Goal: Find specific fact: Find specific fact

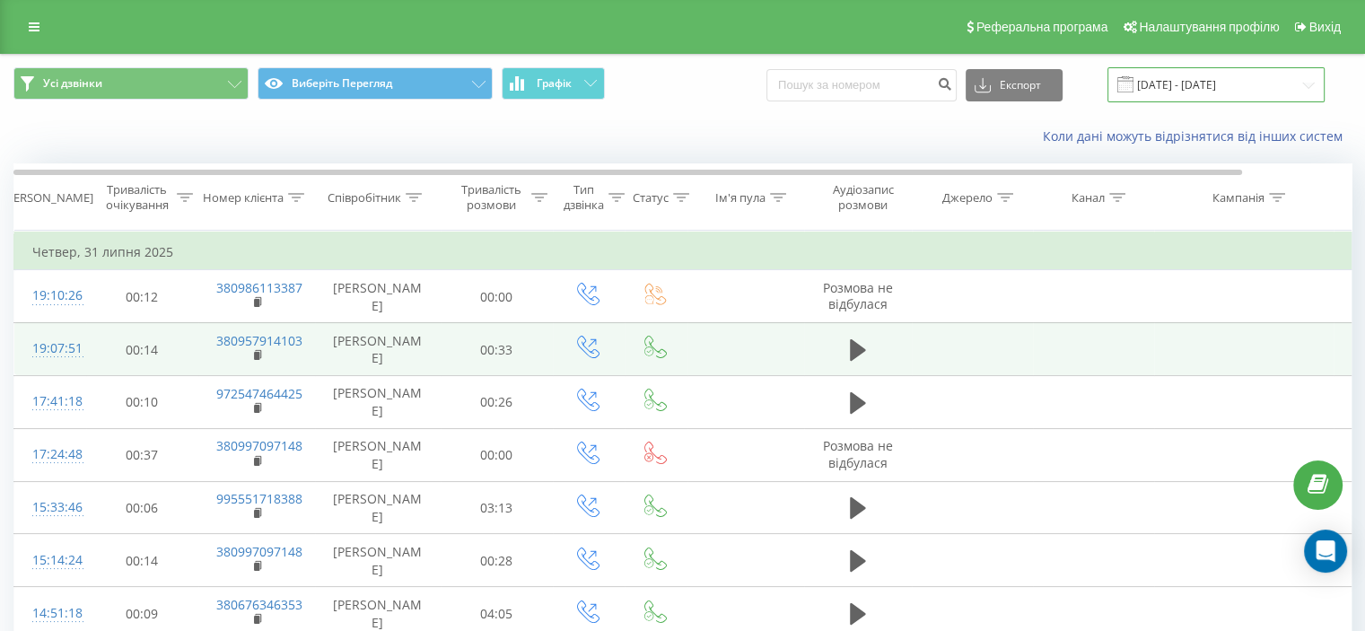
click at [1171, 83] on input "[DATE] - [DATE]" at bounding box center [1216, 84] width 217 height 35
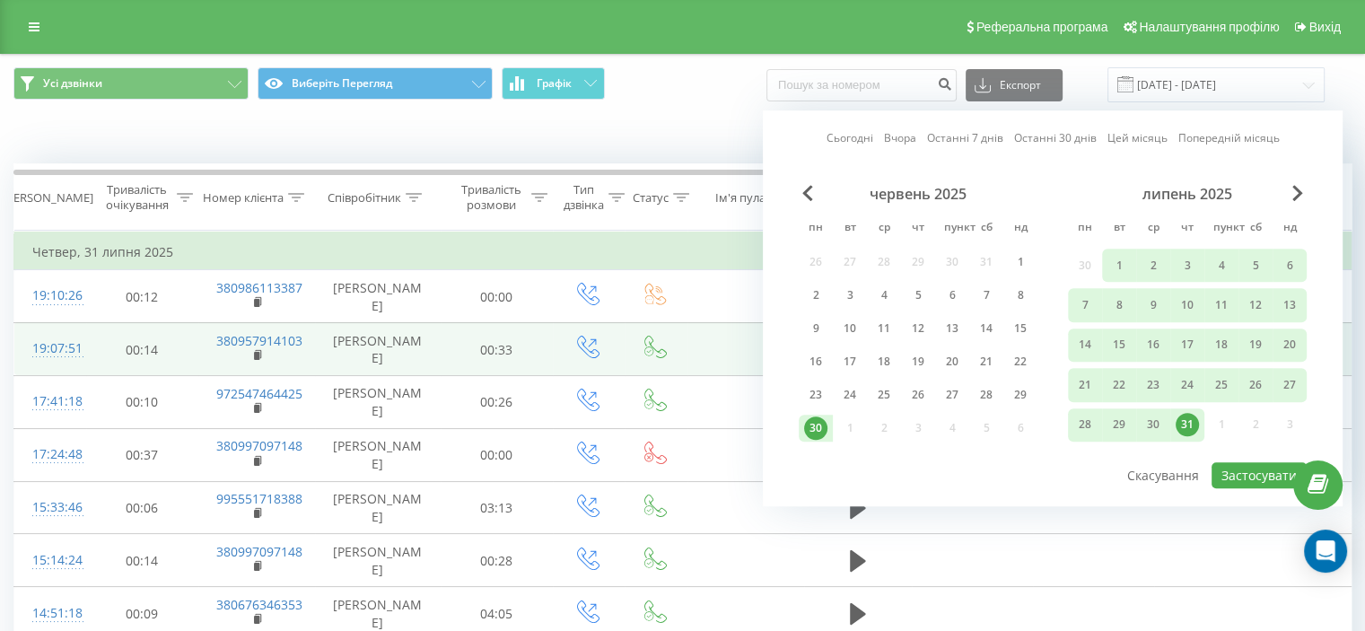
click at [844, 138] on font "Сьогодні" at bounding box center [850, 137] width 47 height 15
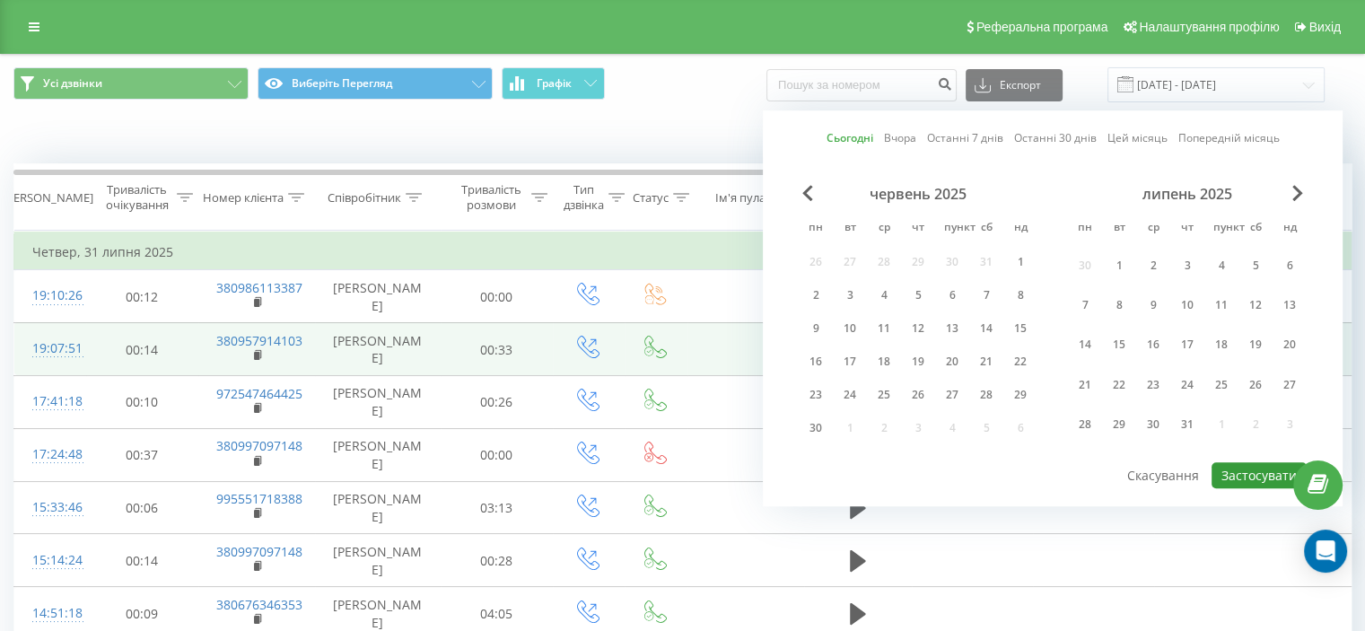
click at [1218, 476] on button "Застосувати" at bounding box center [1259, 475] width 95 height 26
type input "[DATE] - [DATE]"
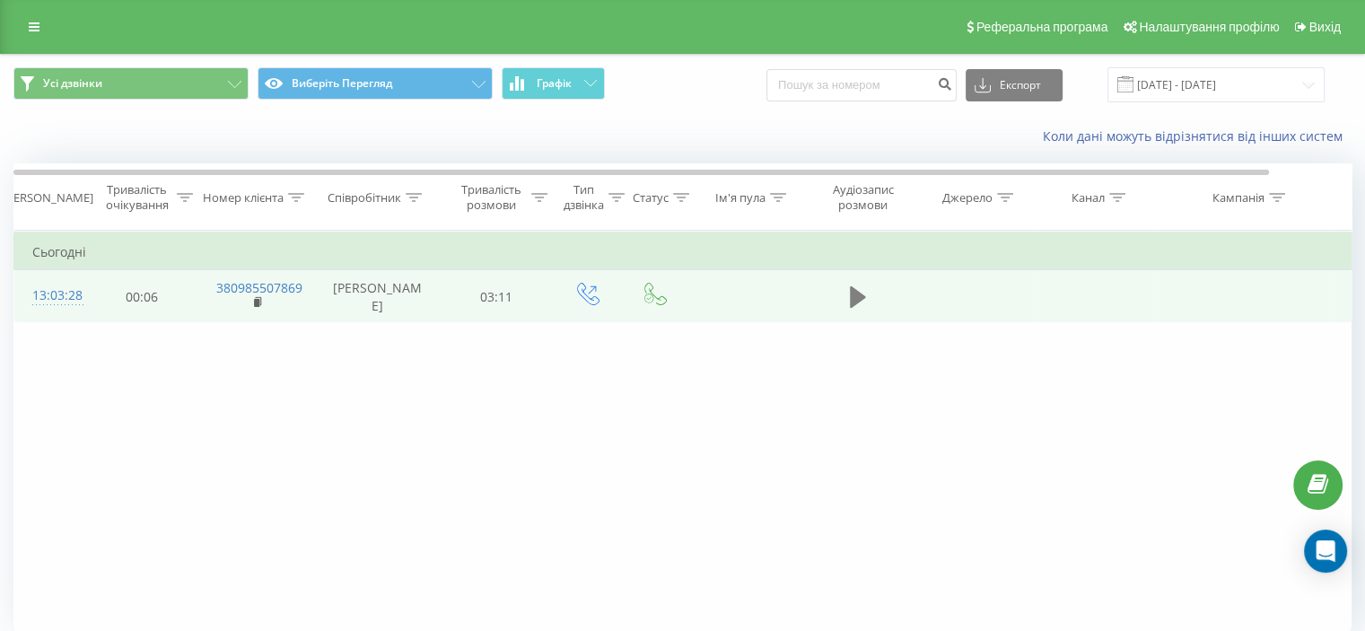
click at [855, 299] on icon at bounding box center [858, 297] width 16 height 22
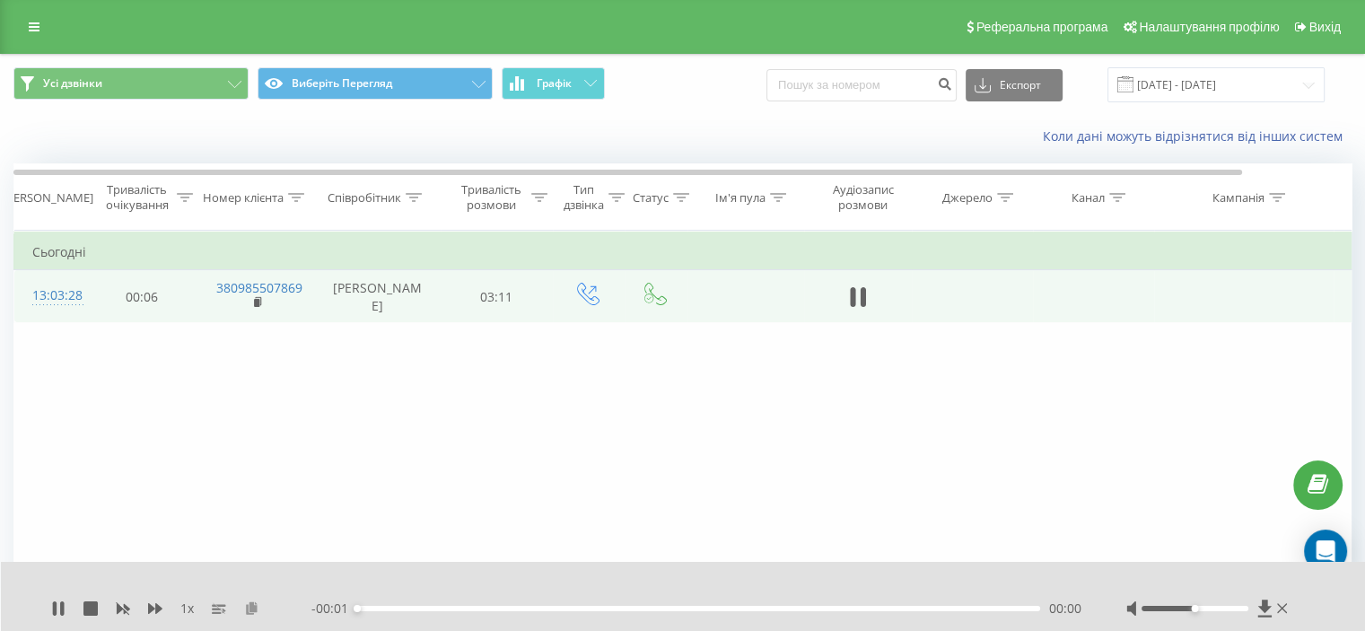
click at [255, 601] on icon at bounding box center [251, 607] width 15 height 13
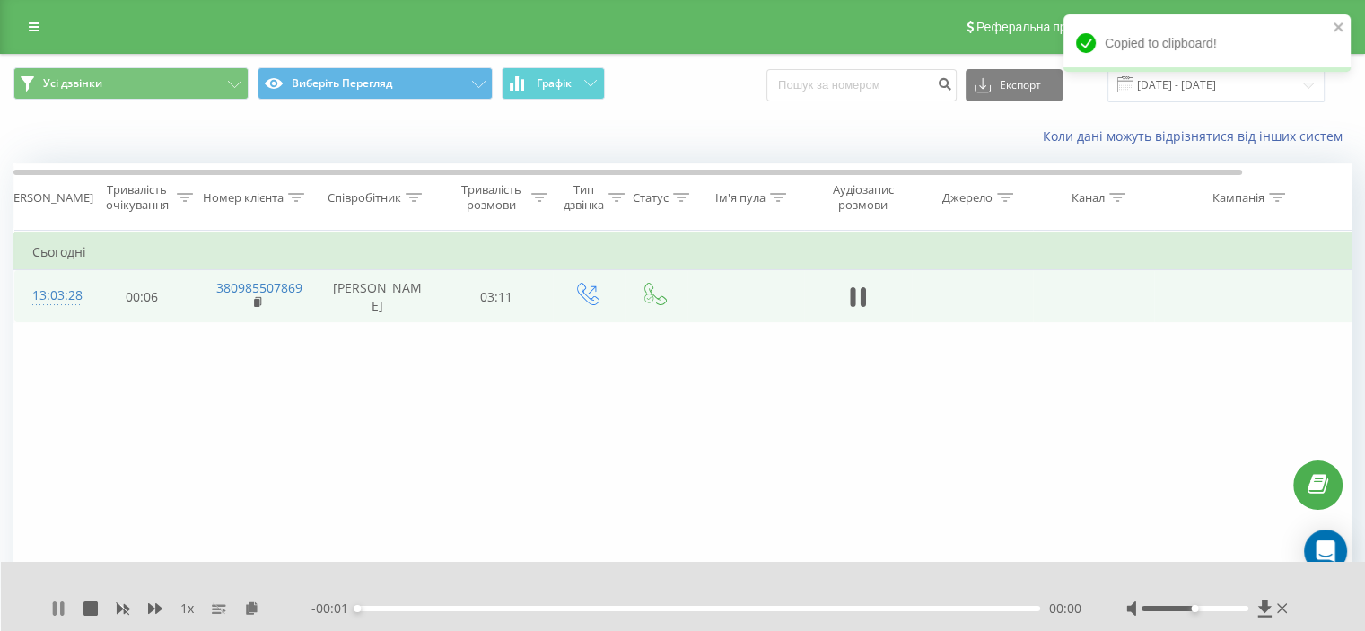
click at [49, 603] on div "1 x - 00:01 00:00 00:00" at bounding box center [683, 596] width 1365 height 69
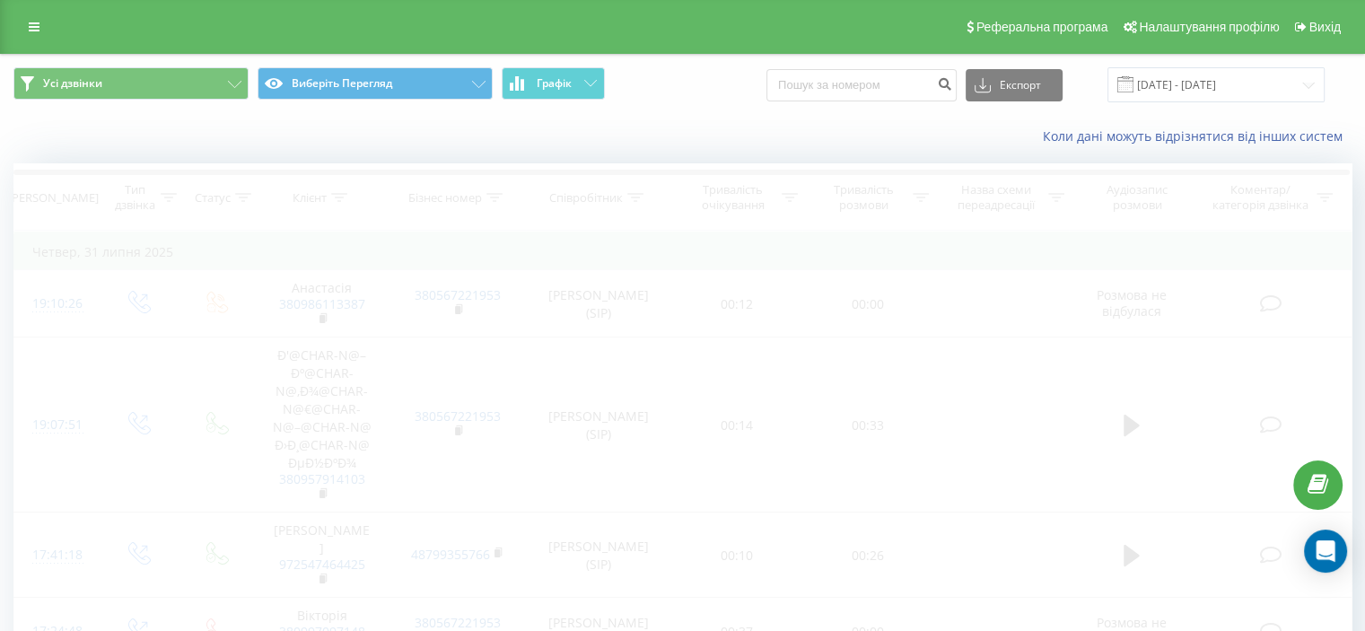
click at [1214, 66] on div "Усі дзвінки Виберіть [PERSON_NAME] .csv .xls .xlsx [DATE] - [DATE]" at bounding box center [683, 85] width 1364 height 60
click at [1210, 75] on input "[DATE] - [DATE]" at bounding box center [1216, 84] width 217 height 35
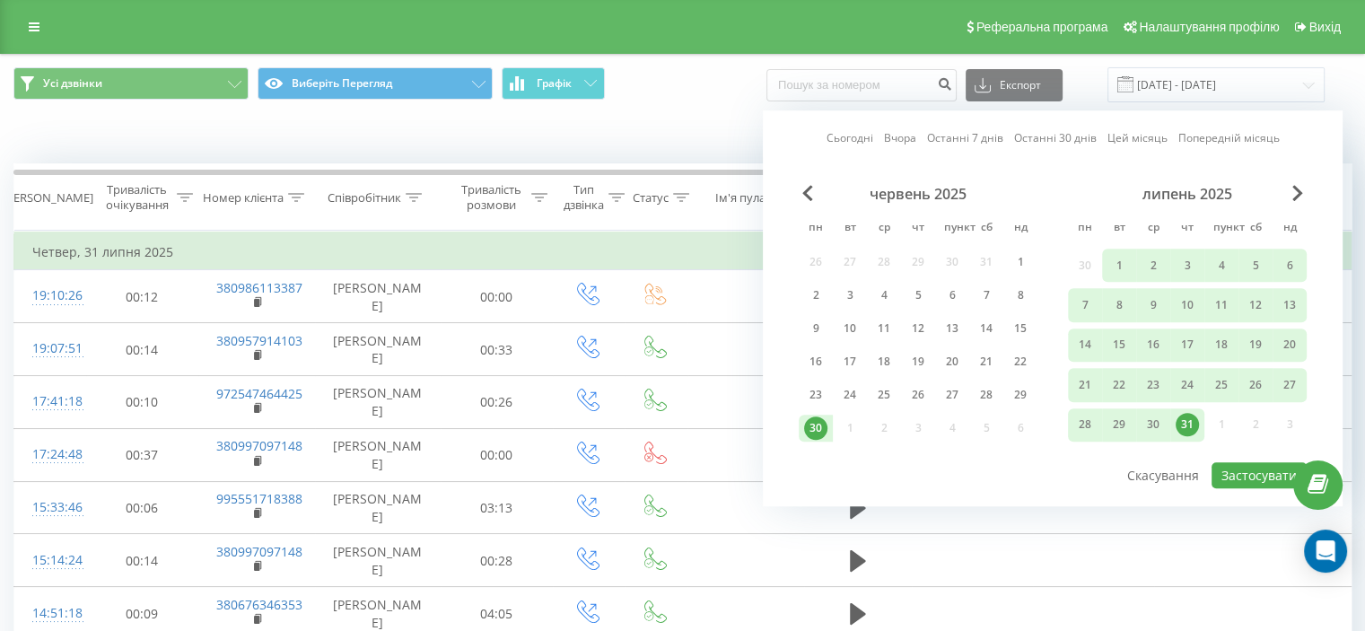
click at [855, 136] on font "Сьогодні" at bounding box center [850, 137] width 47 height 15
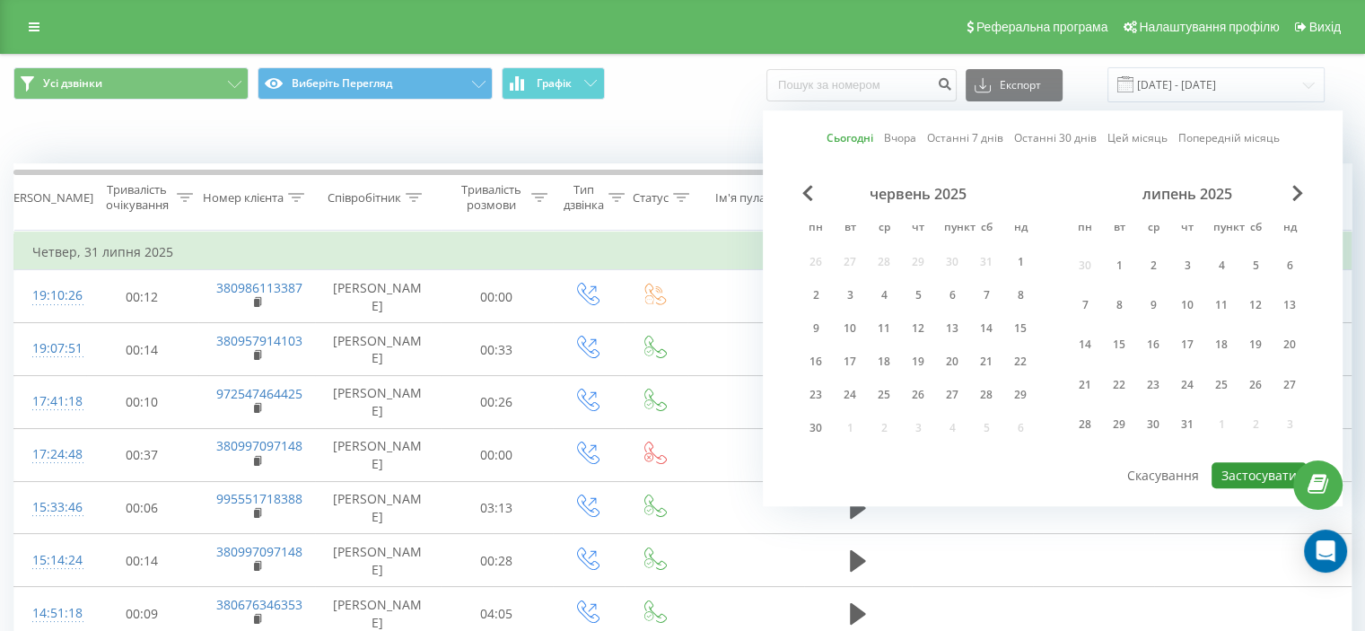
click at [1264, 475] on font "Застосувати" at bounding box center [1259, 475] width 75 height 17
type input "[DATE] - [DATE]"
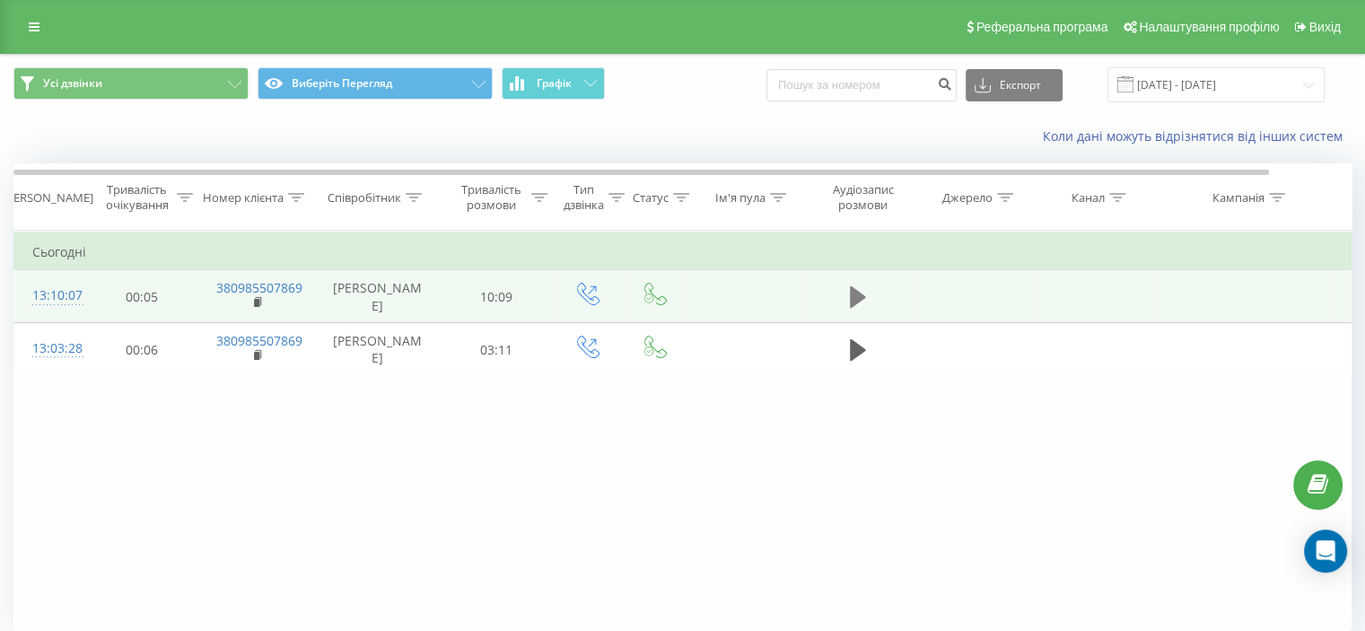
click at [847, 292] on button at bounding box center [858, 297] width 27 height 27
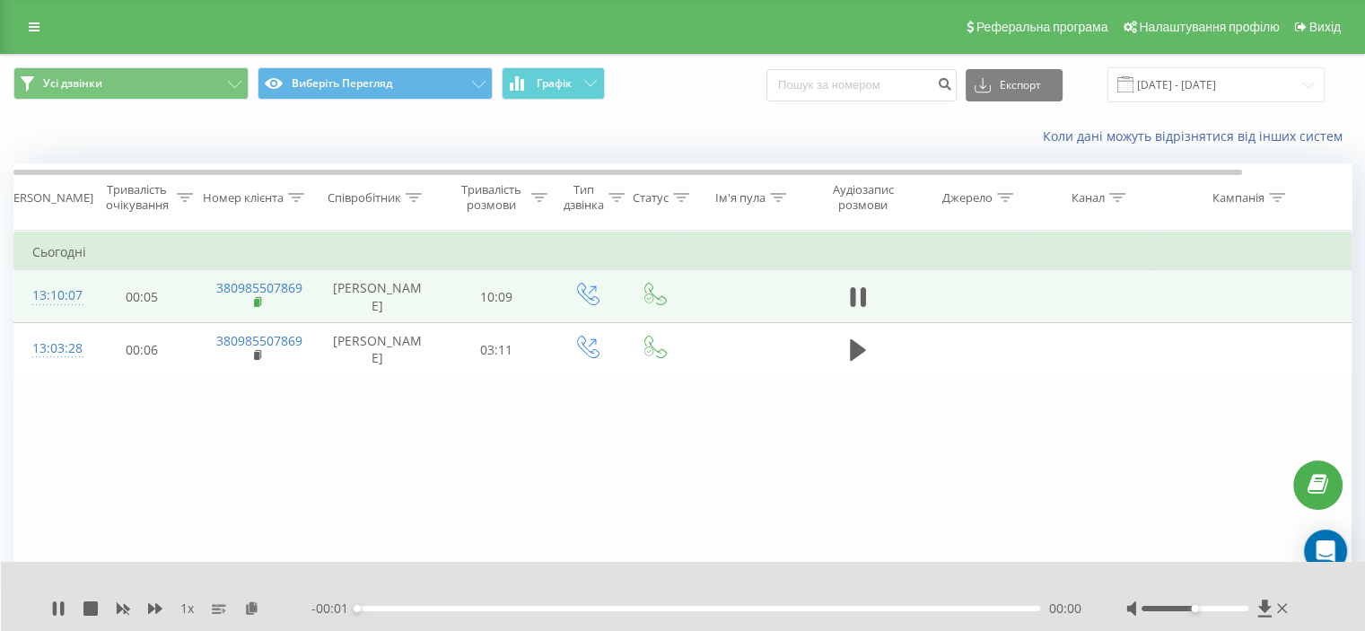
click at [259, 303] on rect at bounding box center [256, 303] width 5 height 8
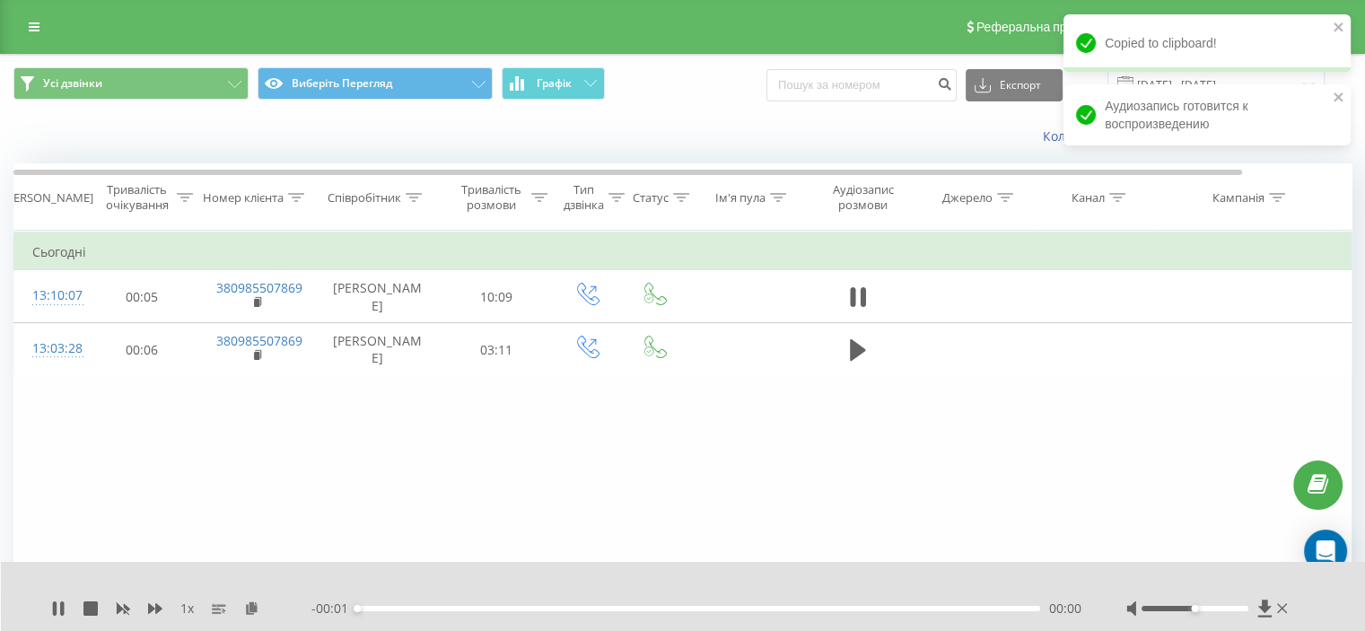
drag, startPoint x: 59, startPoint y: 594, endPoint x: 162, endPoint y: 563, distance: 107.1
click at [58, 601] on icon at bounding box center [58, 608] width 14 height 14
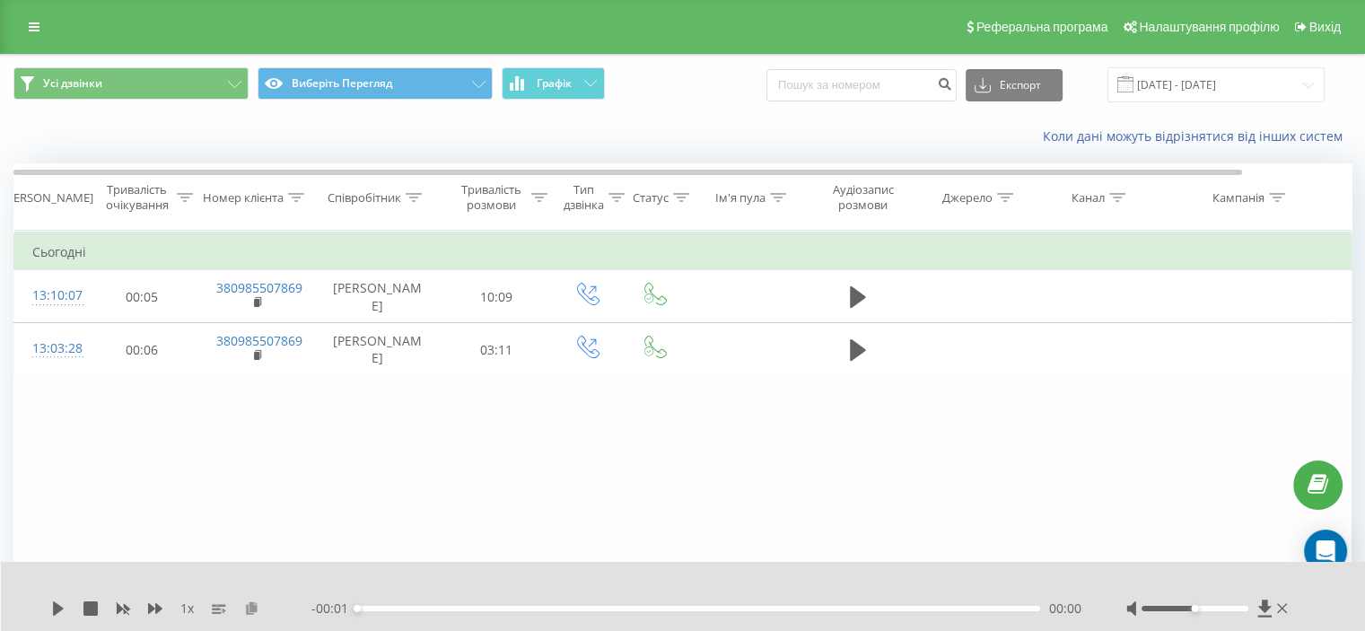
click at [250, 601] on icon at bounding box center [251, 607] width 15 height 13
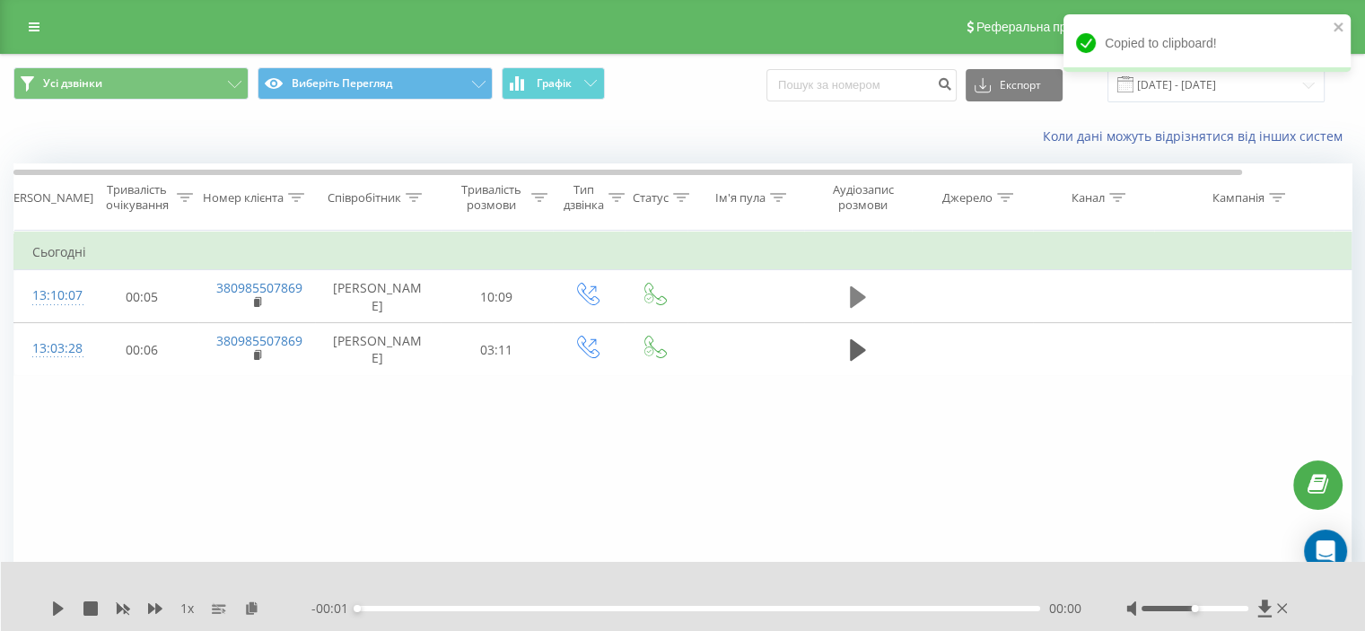
click at [865, 297] on icon at bounding box center [858, 297] width 16 height 25
click at [254, 601] on icon at bounding box center [251, 607] width 15 height 13
drag, startPoint x: 57, startPoint y: 592, endPoint x: 1105, endPoint y: 21, distance: 1193.5
click at [58, 601] on icon at bounding box center [58, 608] width 14 height 14
click at [57, 601] on icon at bounding box center [58, 608] width 11 height 14
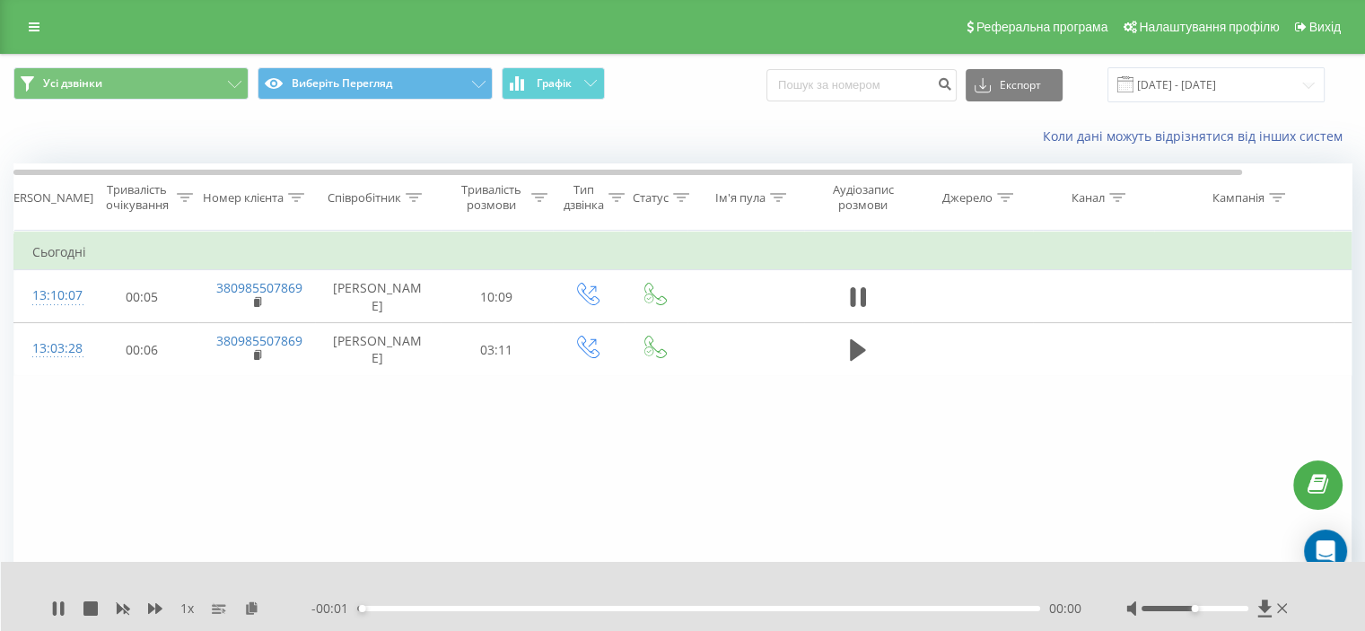
drag, startPoint x: 60, startPoint y: 605, endPoint x: 417, endPoint y: 580, distance: 357.3
click at [59, 605] on icon at bounding box center [58, 608] width 14 height 14
